Goal: Transaction & Acquisition: Purchase product/service

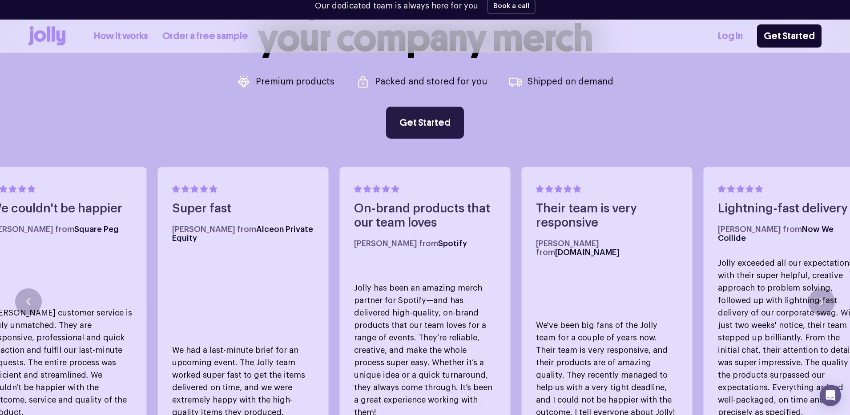
scroll to position [488, 0]
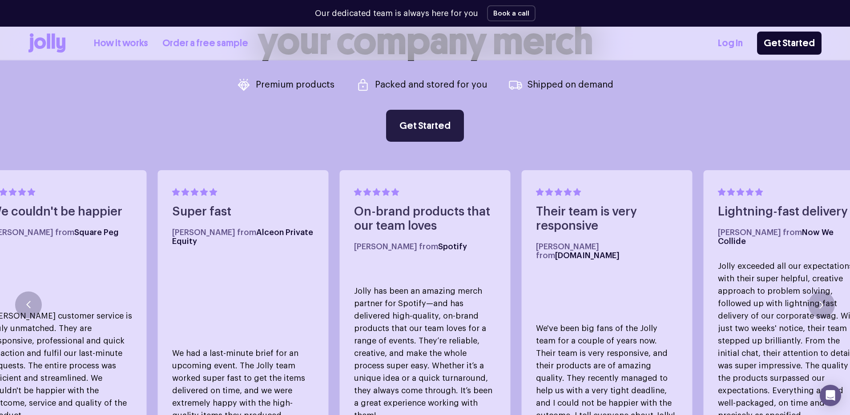
click at [437, 119] on link "Get Started" at bounding box center [425, 126] width 78 height 32
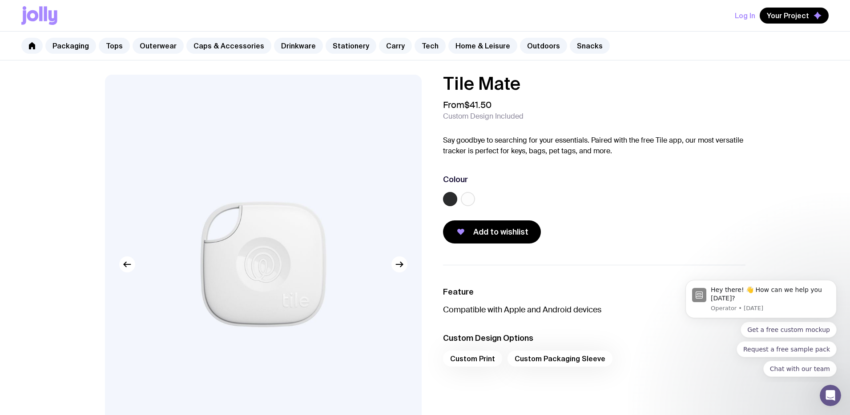
click at [382, 44] on link "Carry" at bounding box center [395, 46] width 33 height 16
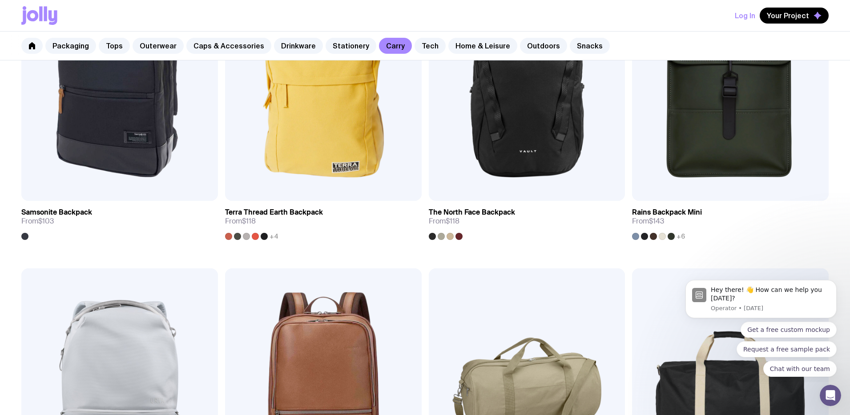
scroll to position [1181, 0]
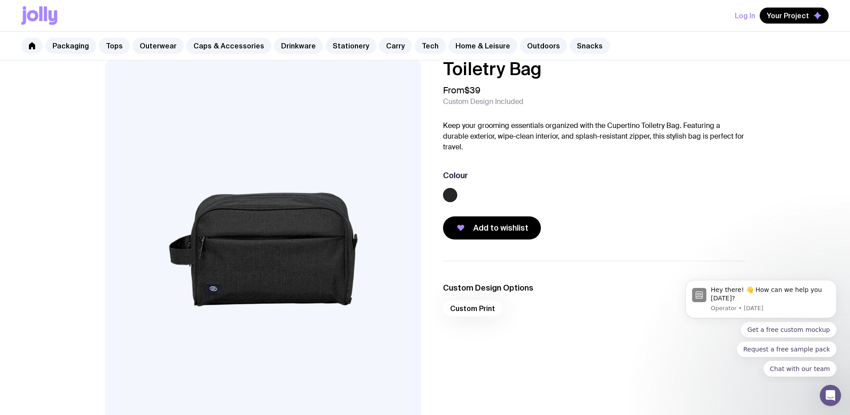
scroll to position [15, 0]
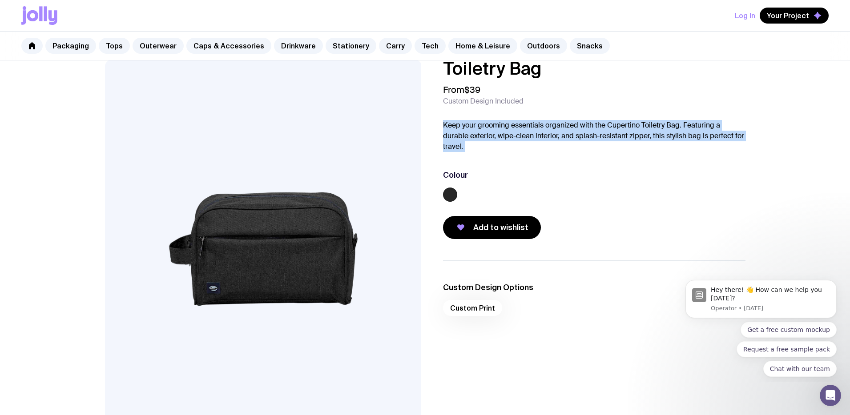
drag, startPoint x: 439, startPoint y: 119, endPoint x: 748, endPoint y: 157, distance: 311.8
click at [748, 157] on div "Toiletry Bag From $39 Custom Design Included Keep your grooming essentials orga…" at bounding box center [425, 250] width 683 height 380
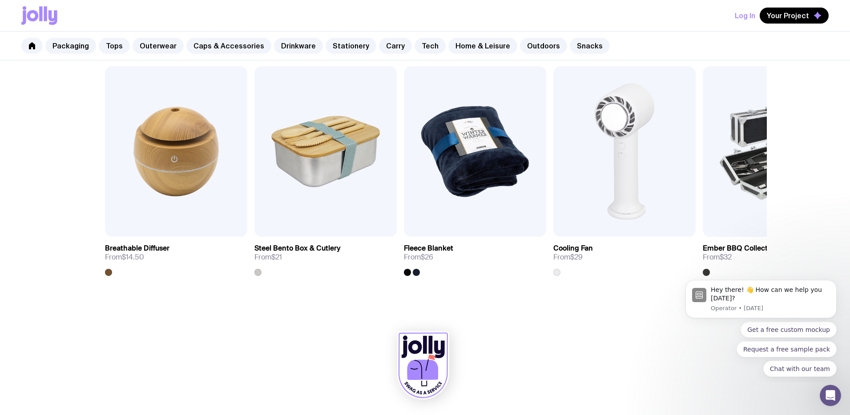
scroll to position [475, 0]
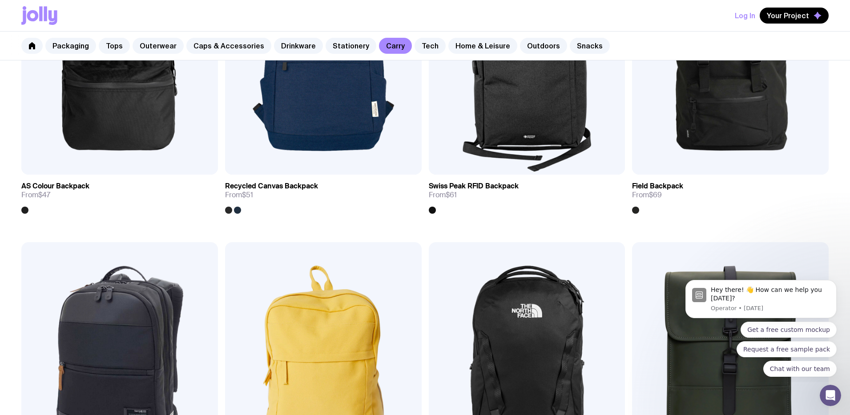
scroll to position [1270, 0]
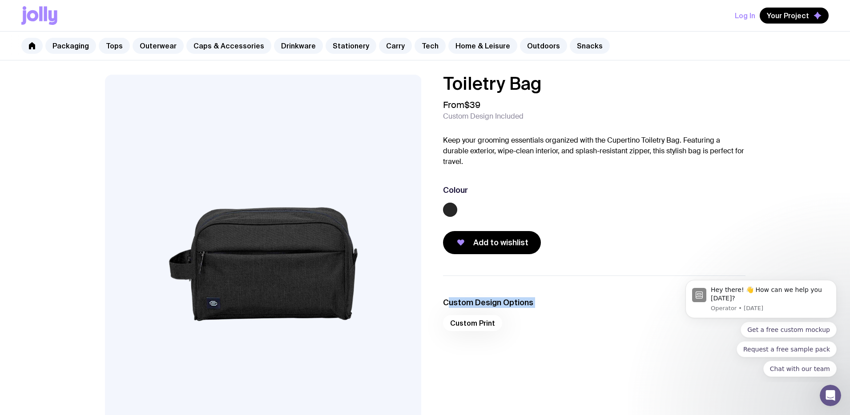
drag, startPoint x: 519, startPoint y: 322, endPoint x: 442, endPoint y: 293, distance: 82.2
click at [443, 294] on ul "Custom Design Options Custom Print" at bounding box center [594, 317] width 302 height 82
